Goal: Find specific page/section: Find specific page/section

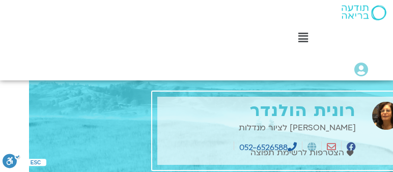
scroll to position [0, -29]
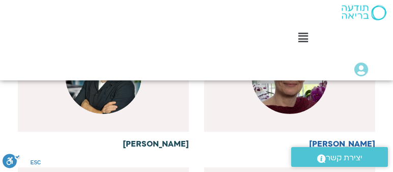
scroll to position [476, 0]
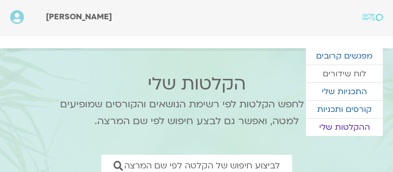
click at [345, 71] on link "לוח שידורים" at bounding box center [344, 73] width 77 height 17
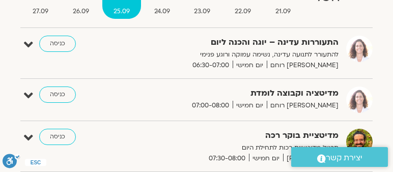
scroll to position [145, 0]
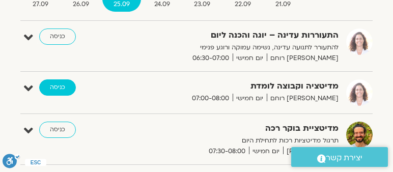
click at [60, 86] on link "כניסה" at bounding box center [57, 87] width 37 height 16
